Goal: Information Seeking & Learning: Learn about a topic

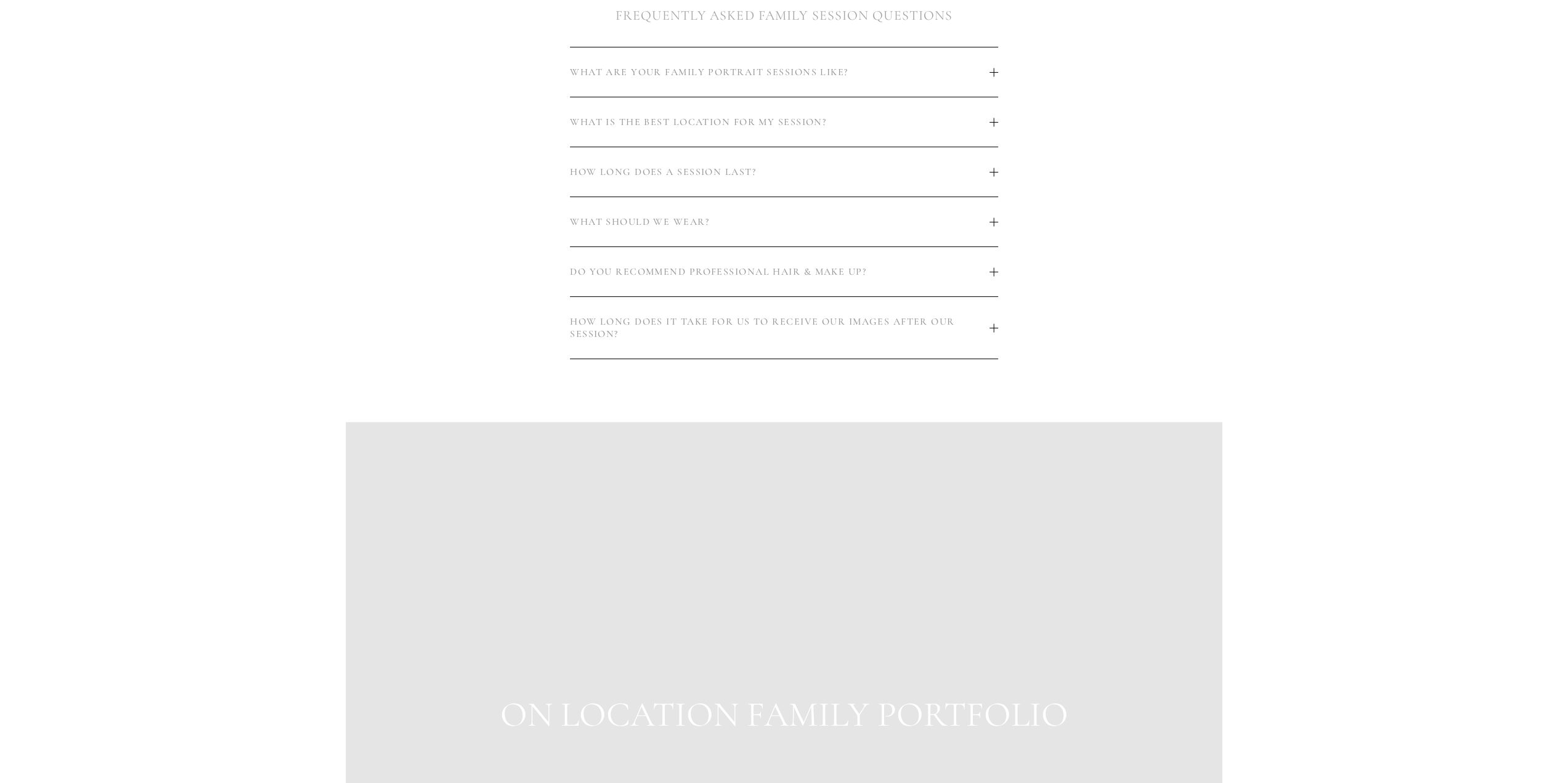
scroll to position [740, 0]
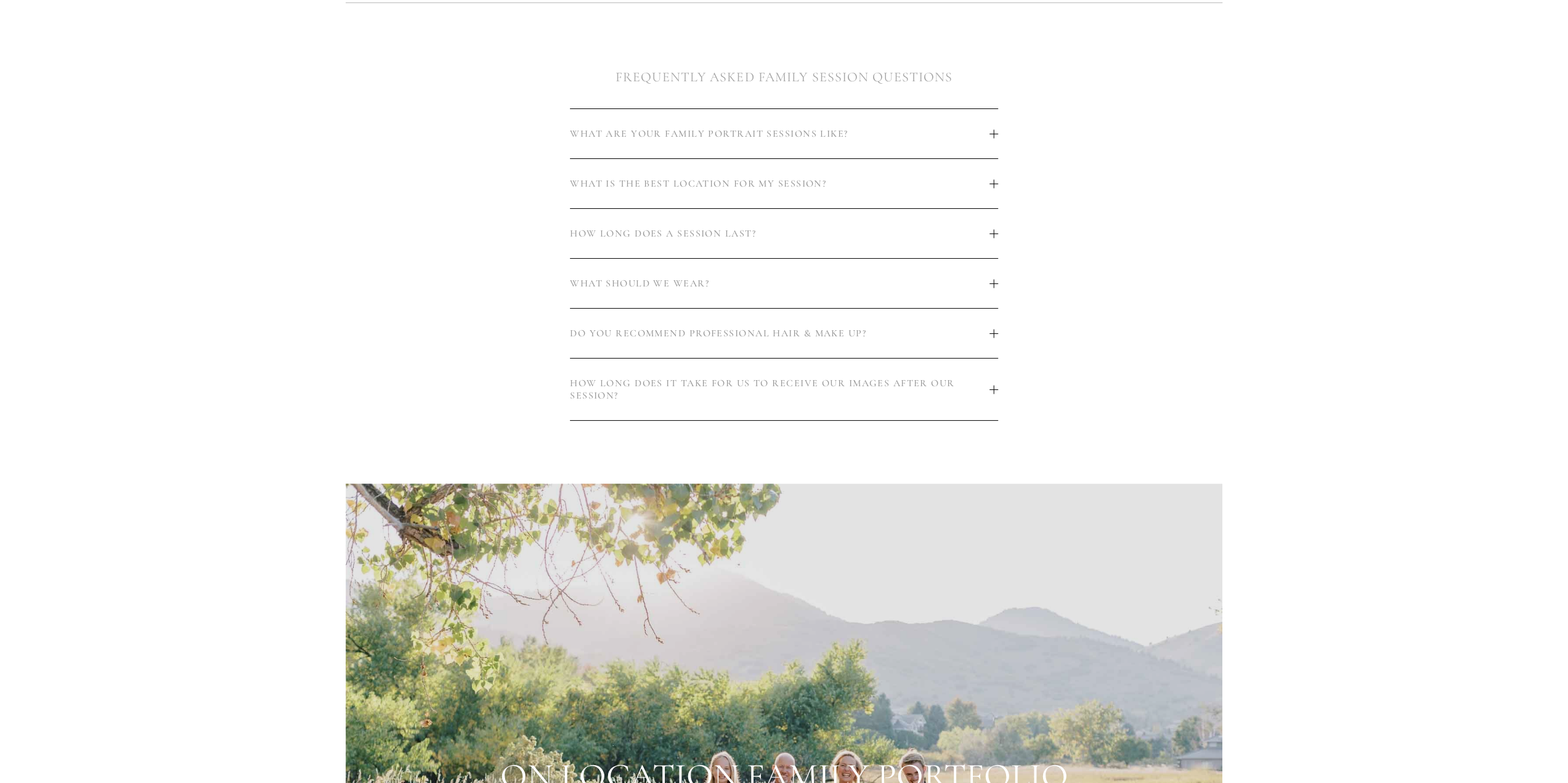
click at [895, 336] on span "DO YOU RECOMMEND PROFESSIONAL HAIR & MAKE UP?" at bounding box center [780, 333] width 419 height 12
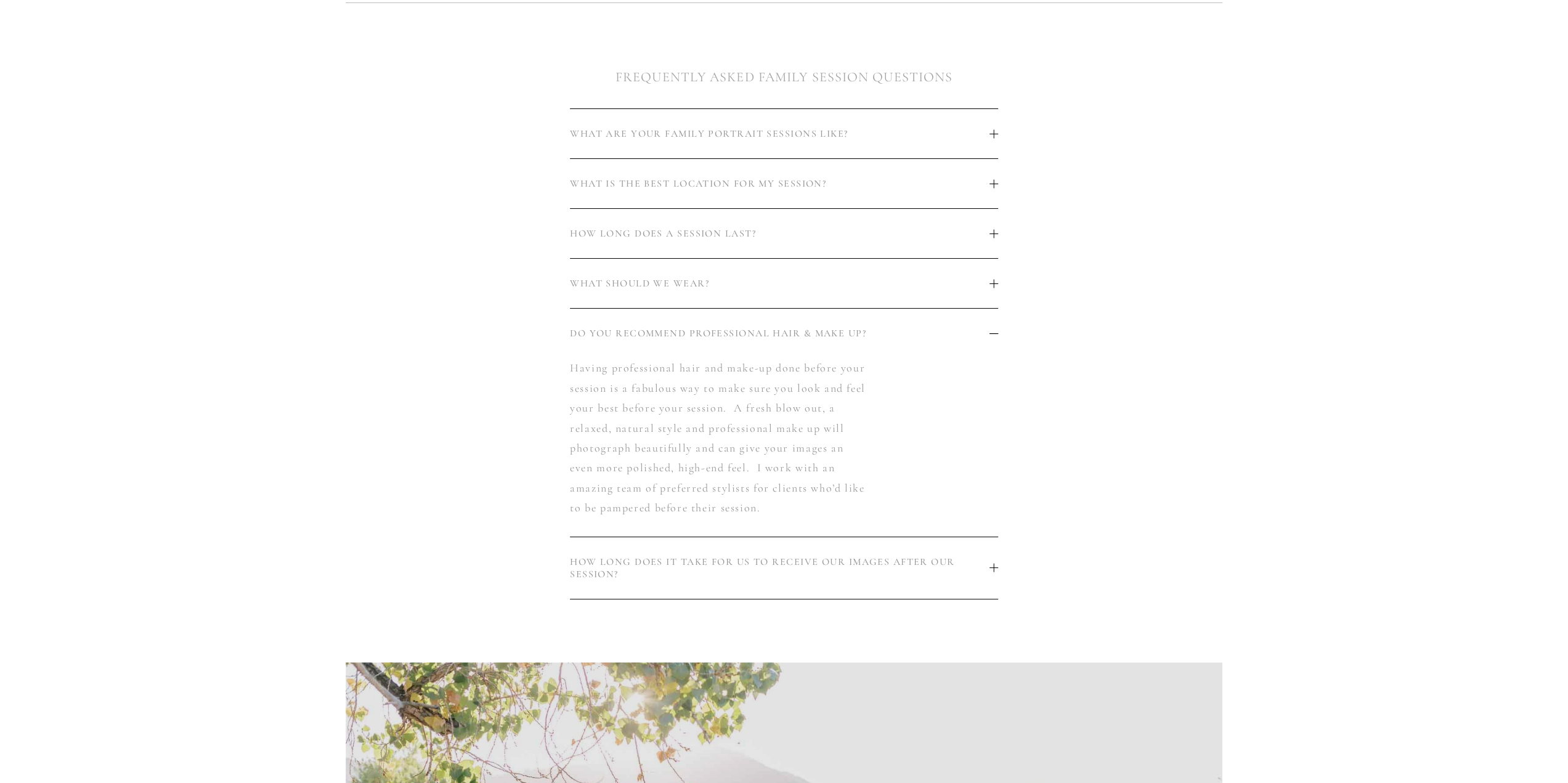
click at [895, 336] on span "DO YOU RECOMMEND PROFESSIONAL HAIR & MAKE UP?" at bounding box center [780, 333] width 419 height 12
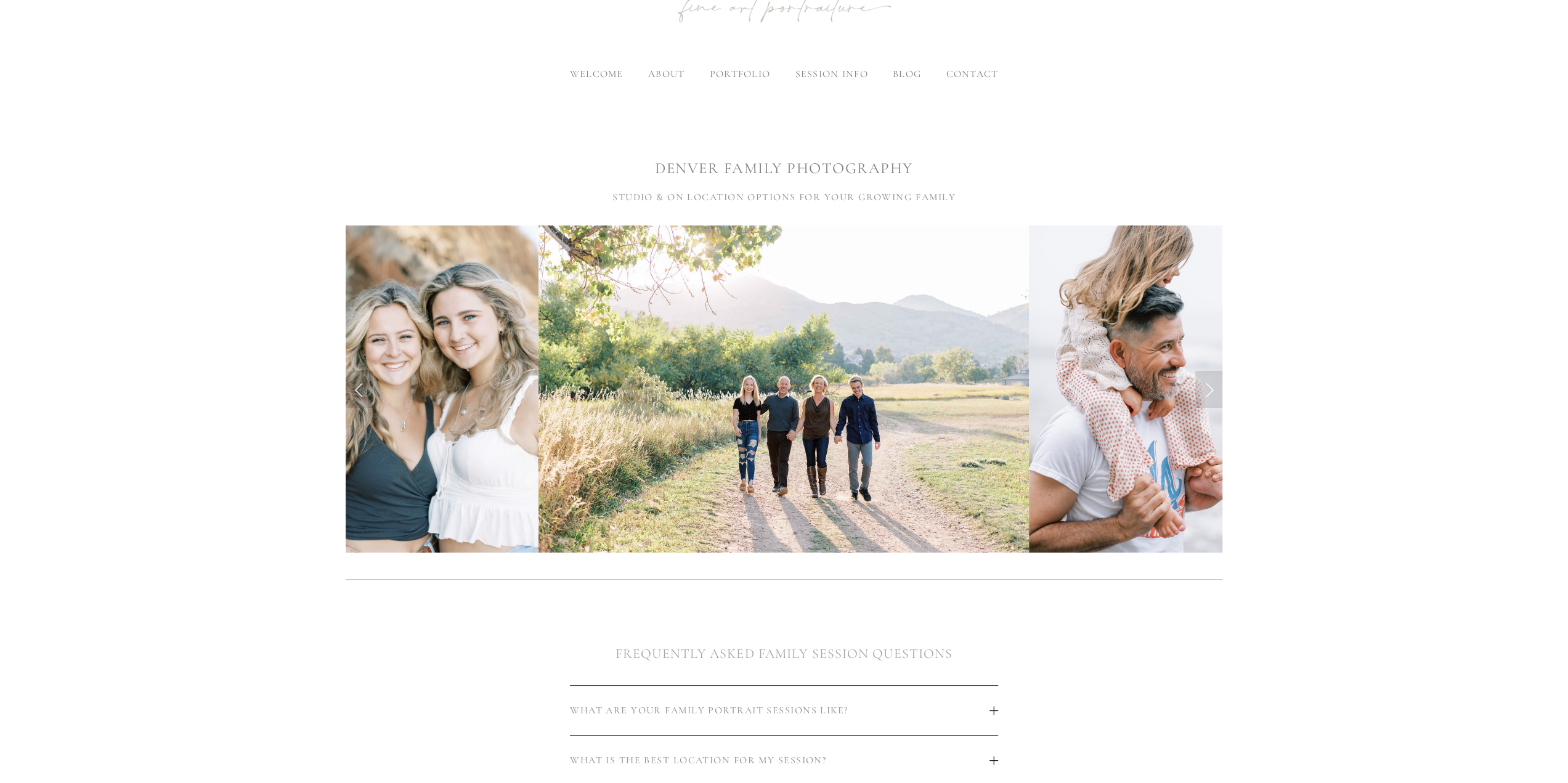
scroll to position [0, 0]
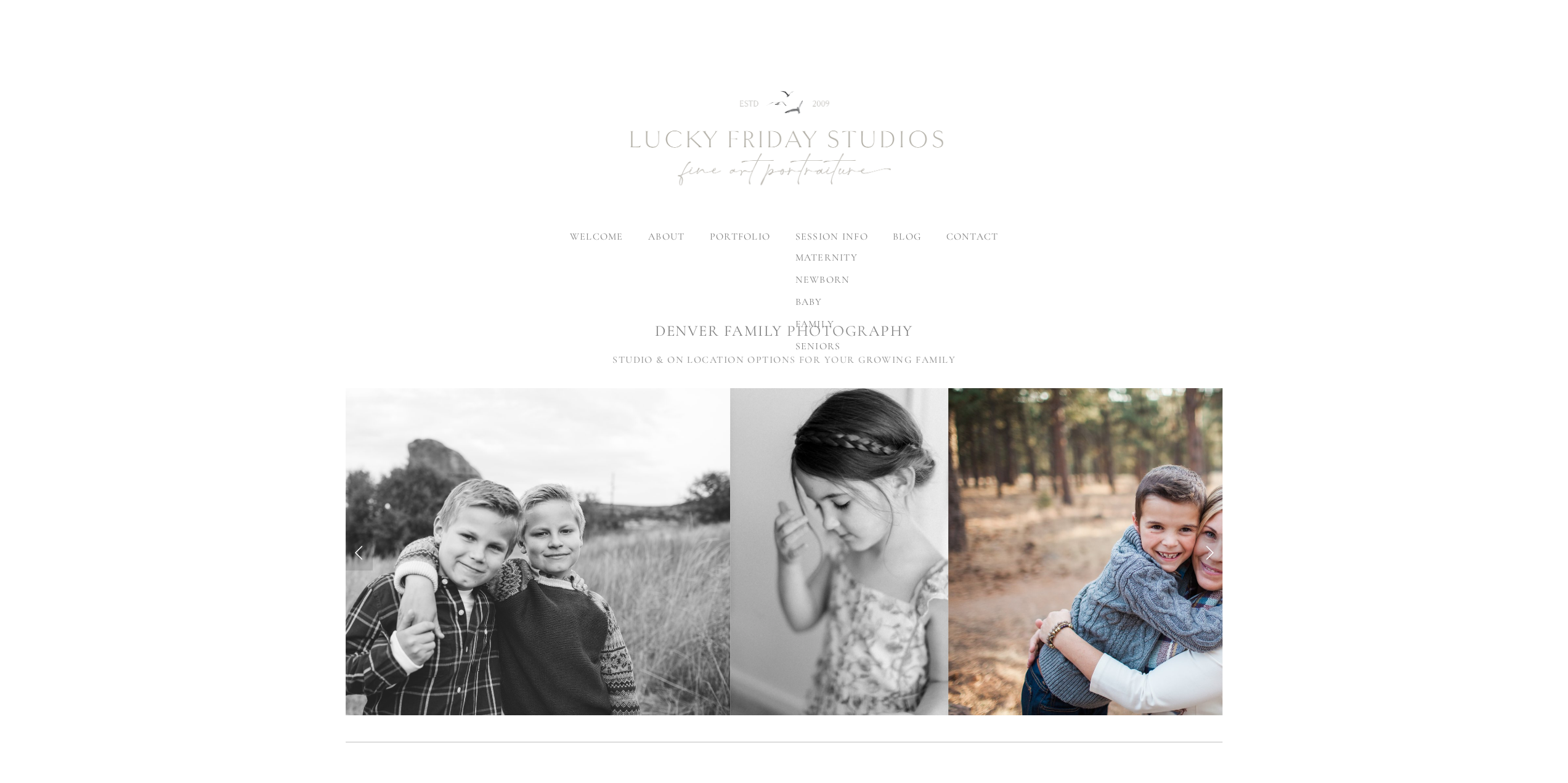
click at [841, 255] on span "maternity" at bounding box center [826, 257] width 63 height 12
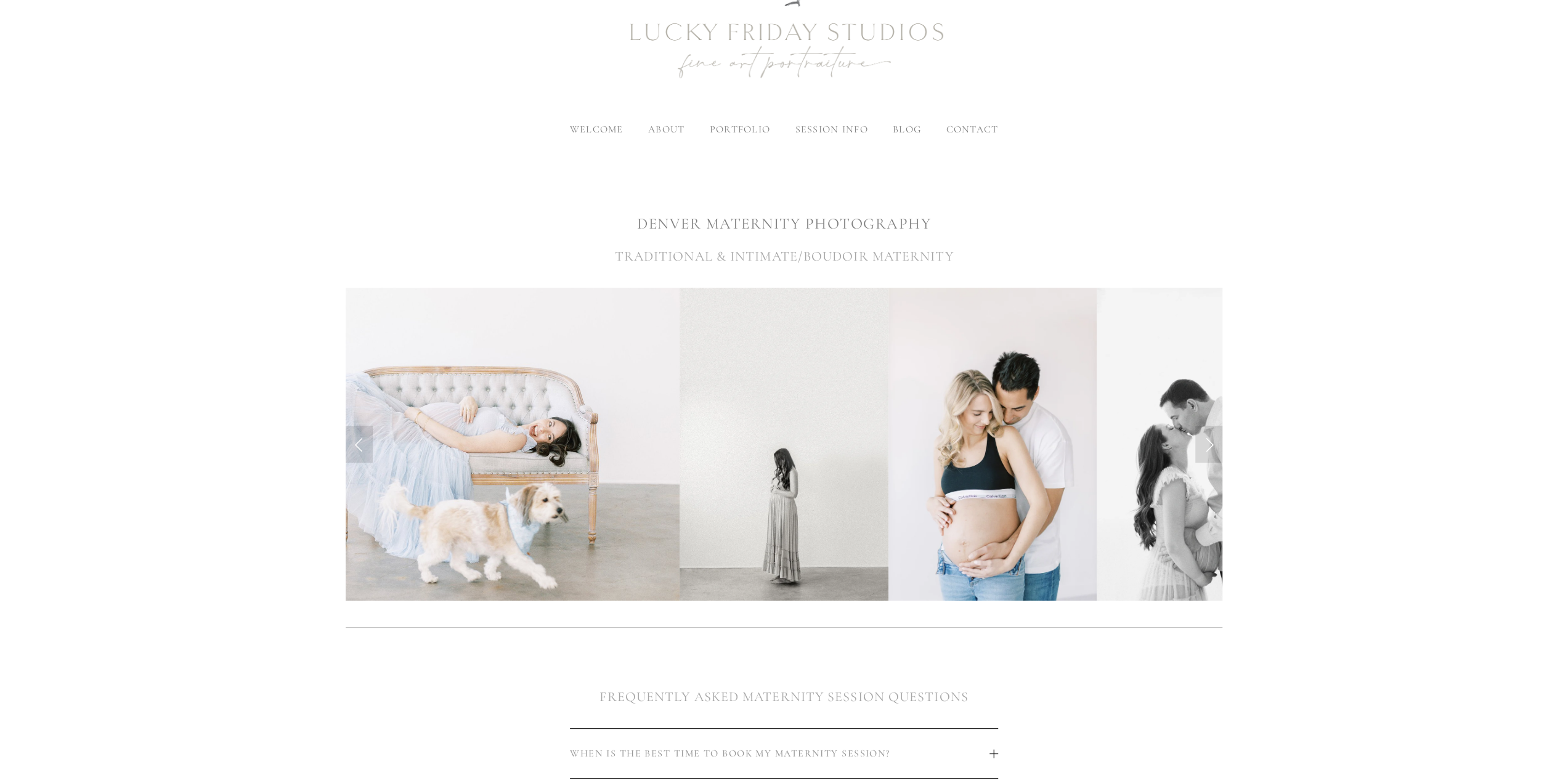
scroll to position [90, 0]
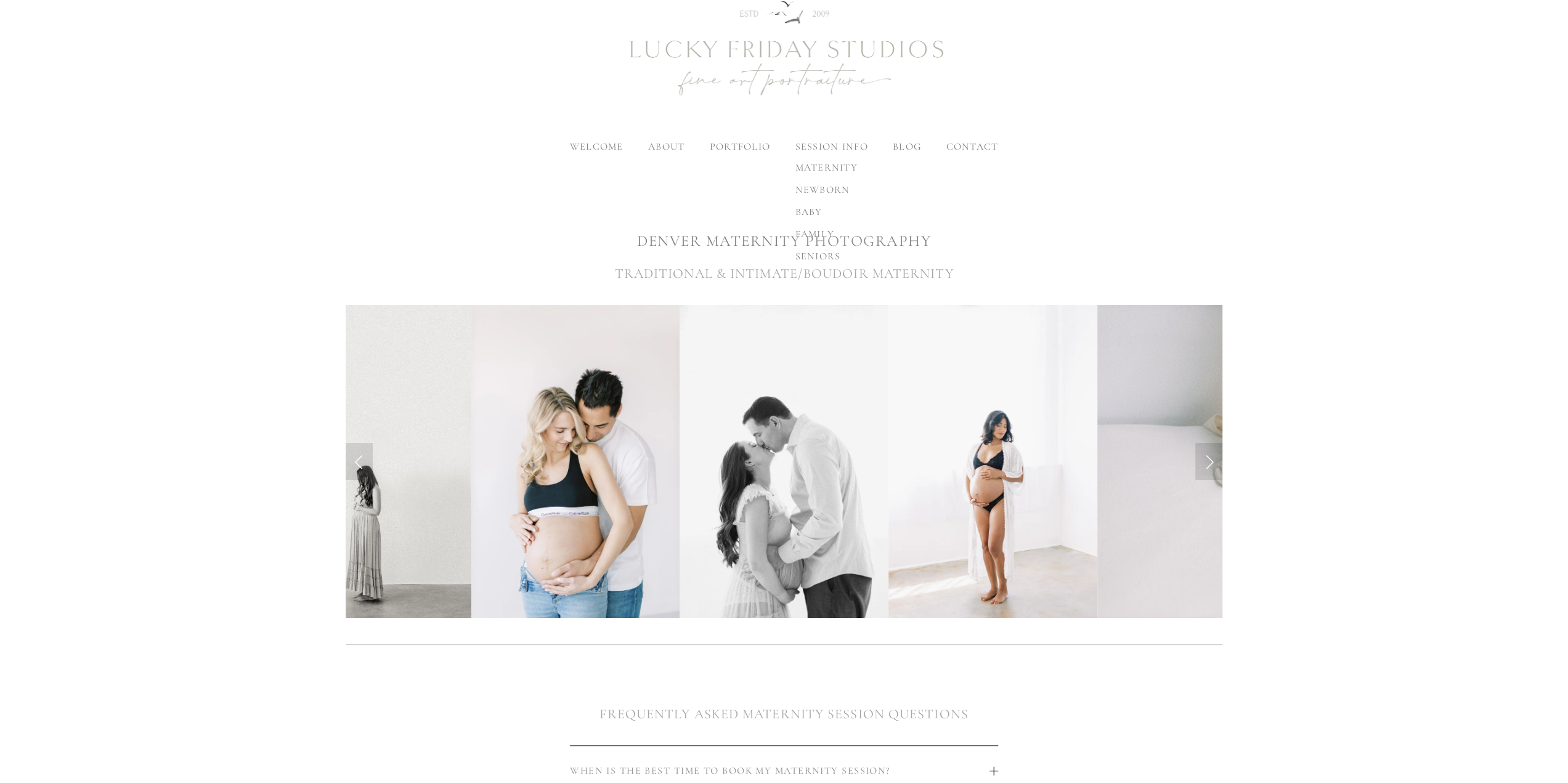
click at [814, 234] on span "family" at bounding box center [815, 234] width 40 height 12
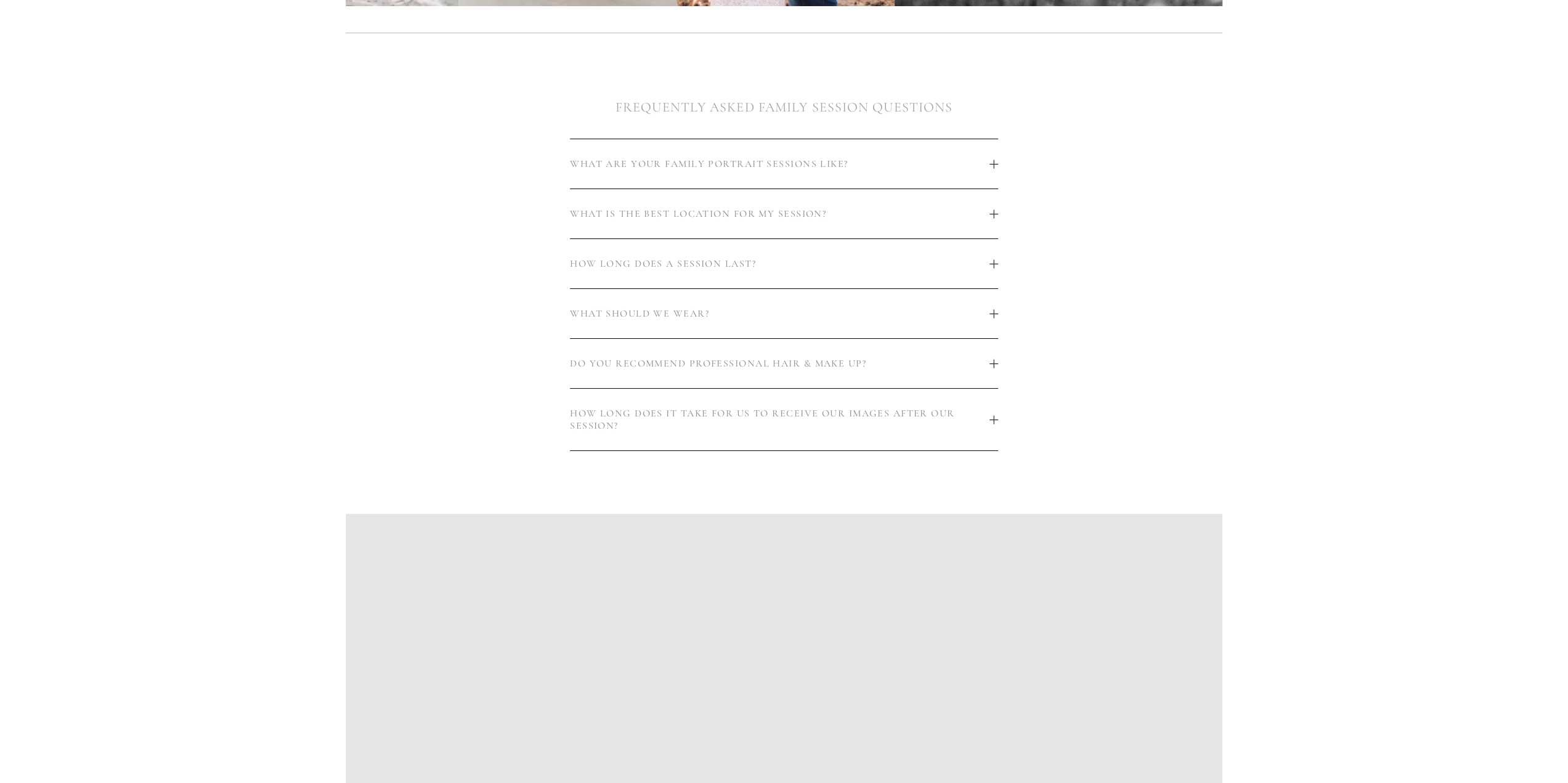
scroll to position [863, 0]
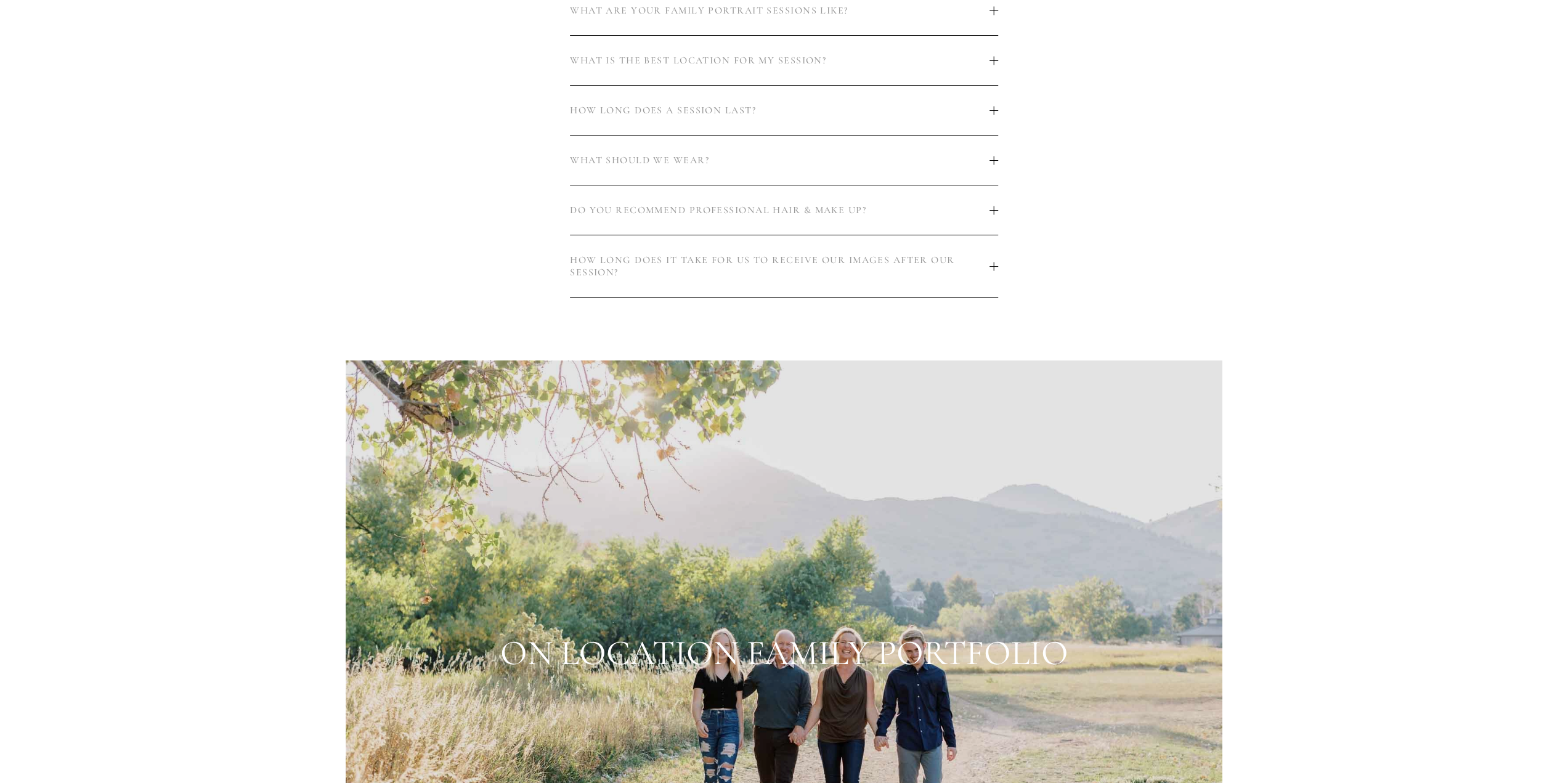
click at [641, 20] on button "WHAT ARE YOUR FAMILY PORTRAIT SESSIONS LIKE?" at bounding box center [784, 10] width 428 height 49
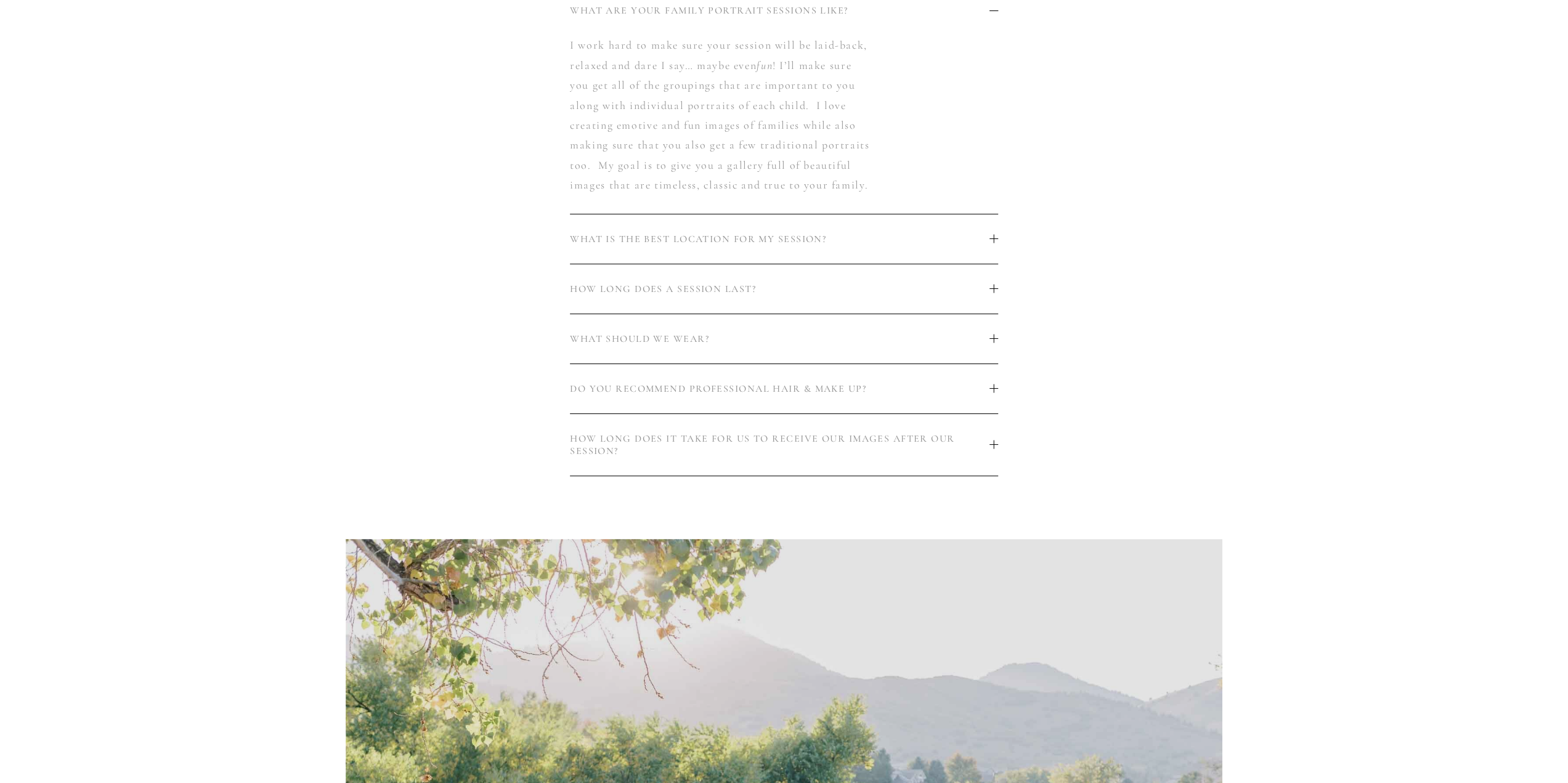
click at [641, 20] on button "WHAT ARE YOUR FAMILY PORTRAIT SESSIONS LIKE?" at bounding box center [784, 10] width 428 height 49
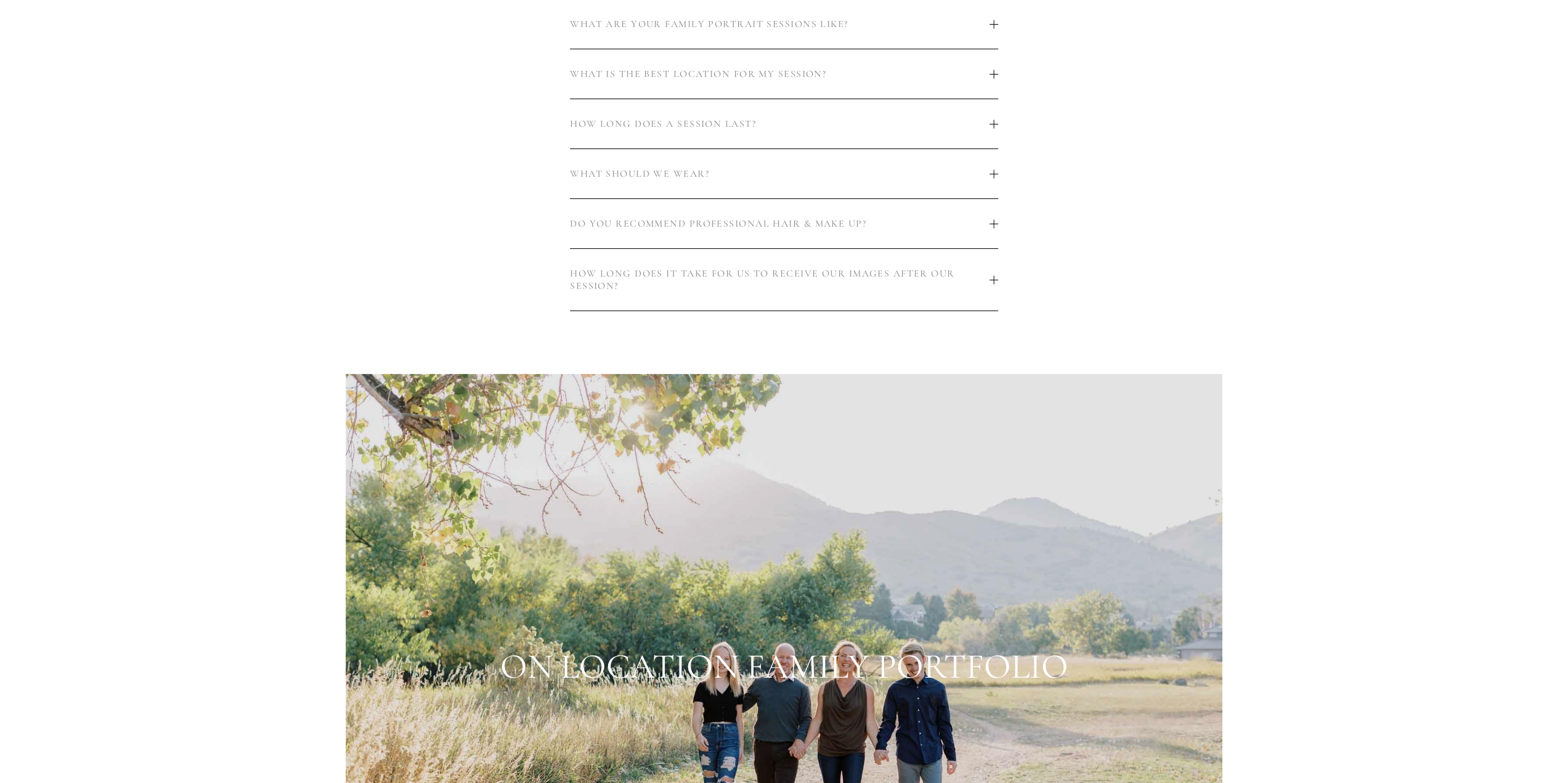
scroll to position [493, 0]
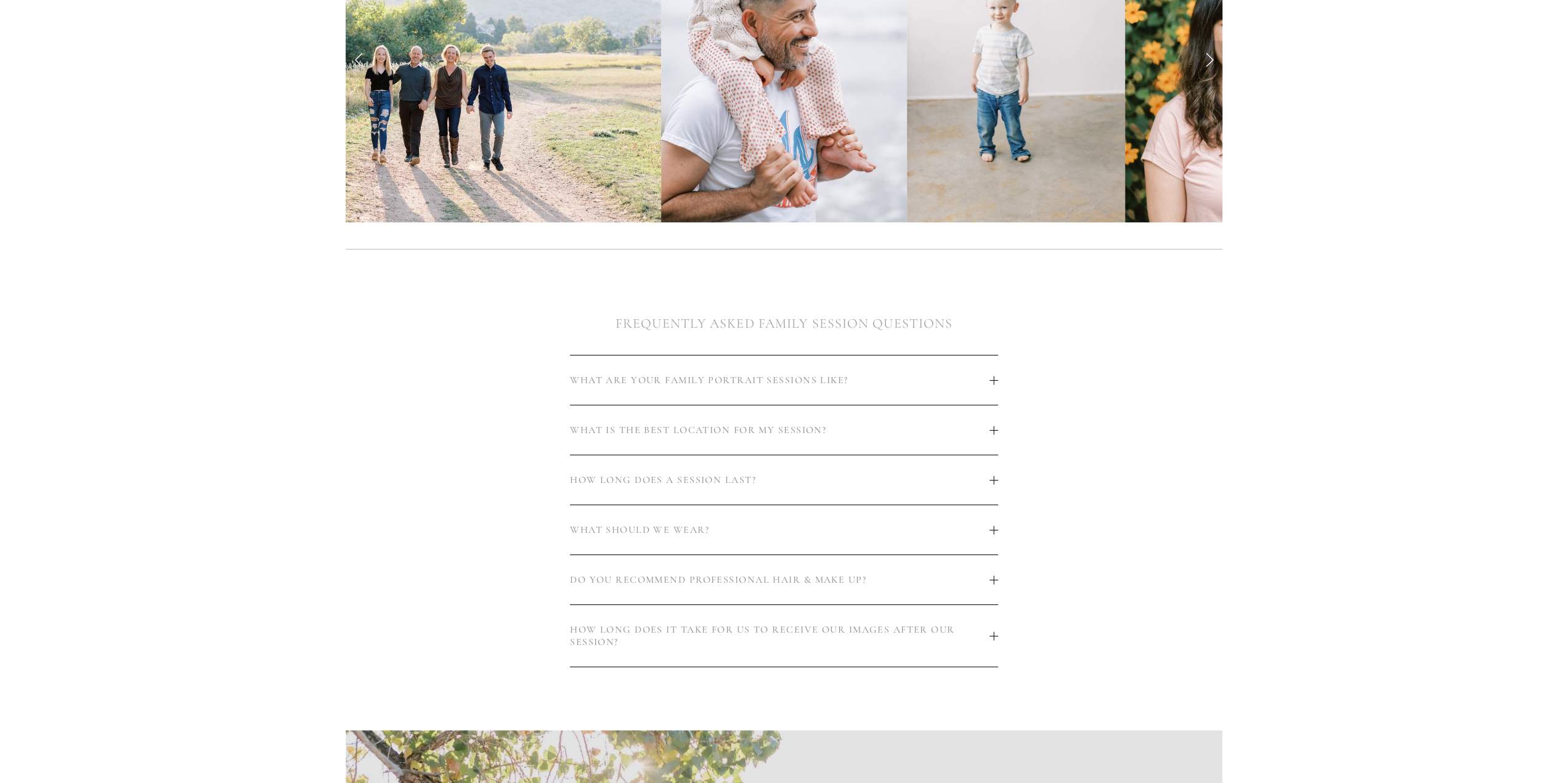
click at [772, 470] on button "HOW LONG DOES A SESSION LAST?" at bounding box center [784, 480] width 428 height 49
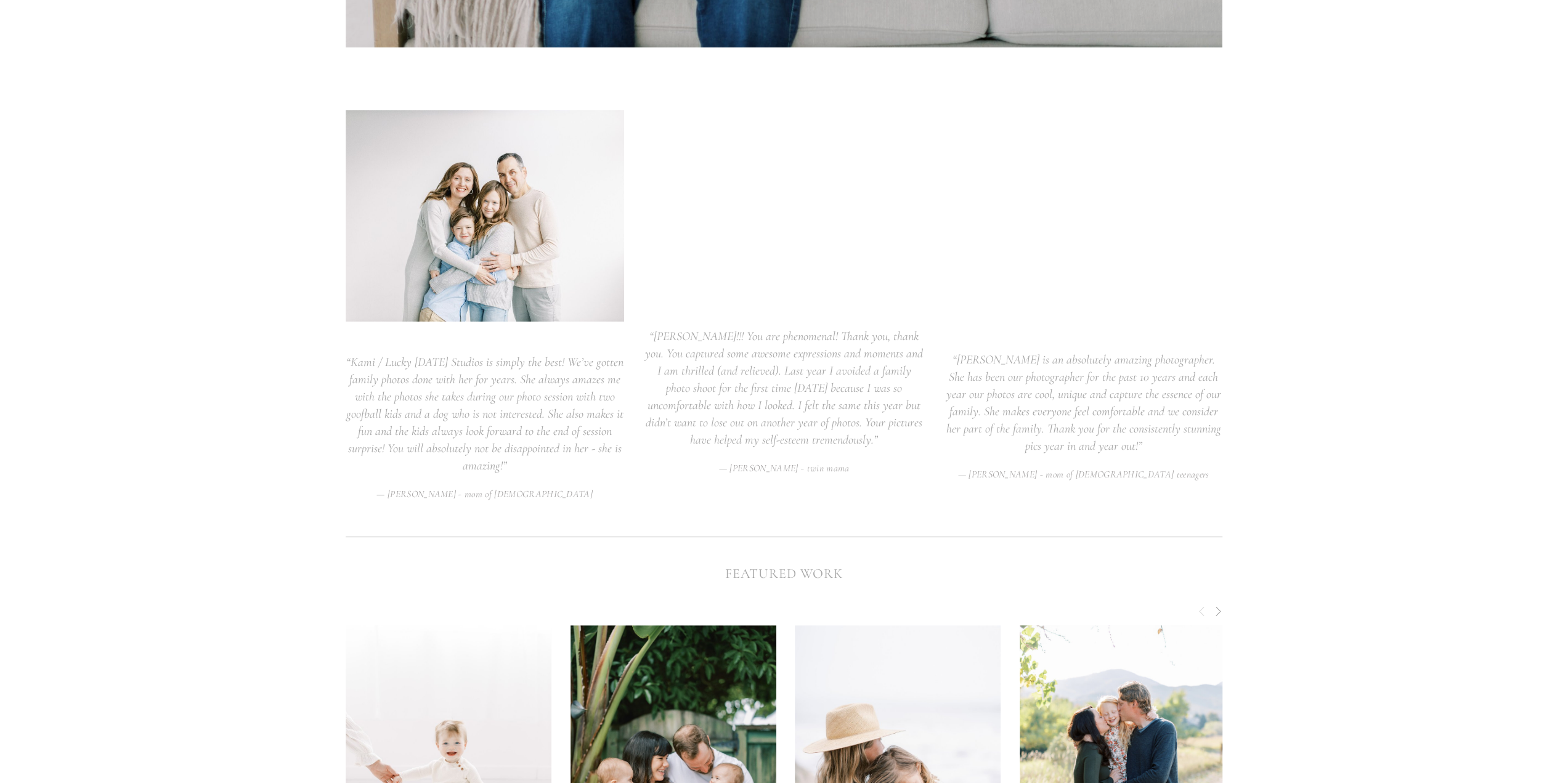
scroll to position [2095, 0]
